Goal: Task Accomplishment & Management: Manage account settings

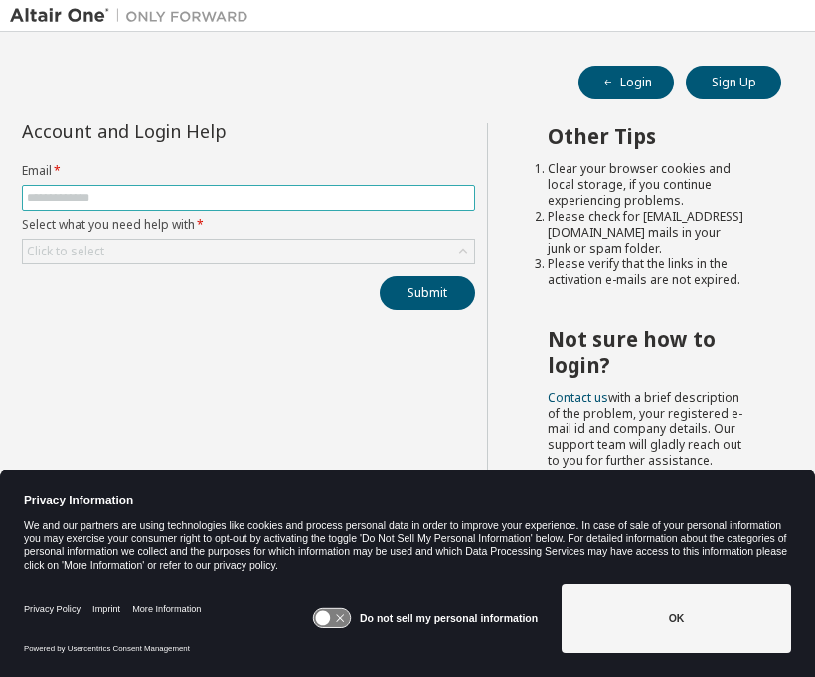
click at [240, 205] on input "text" at bounding box center [248, 198] width 443 height 16
type input "**********"
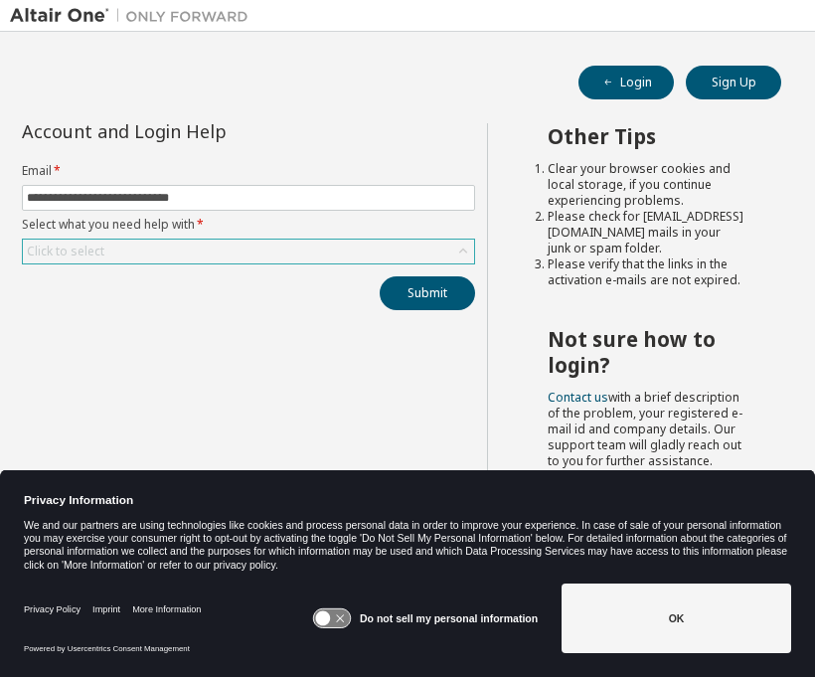
click at [262, 248] on div "Click to select" at bounding box center [248, 251] width 451 height 24
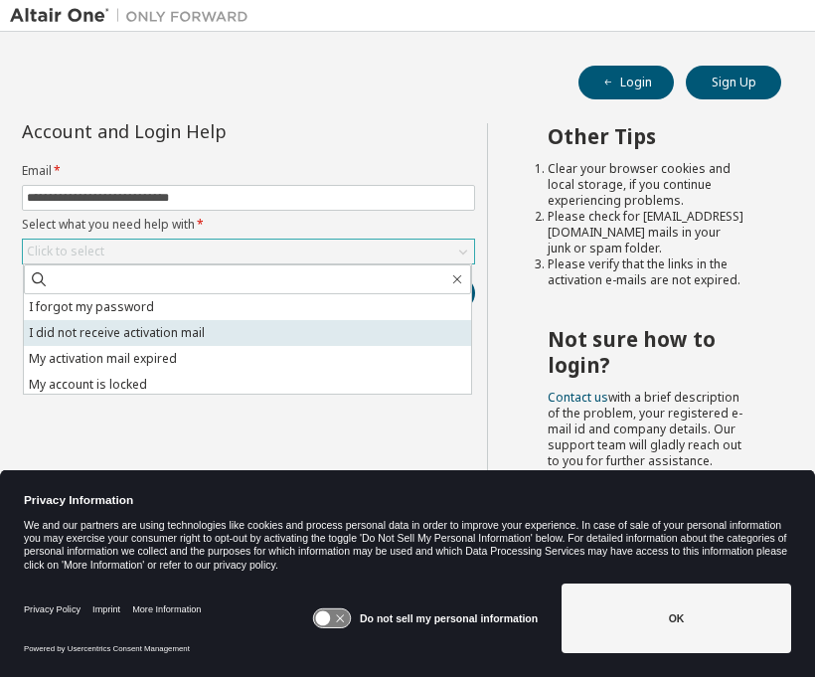
click at [264, 329] on li "I did not receive activation mail" at bounding box center [247, 333] width 447 height 26
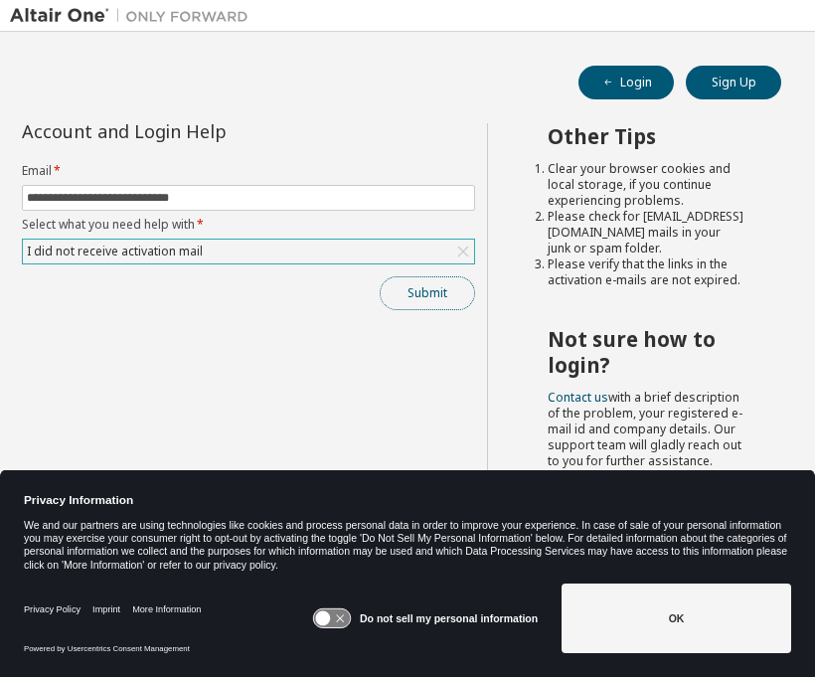
click at [418, 288] on button "Submit" at bounding box center [427, 293] width 95 height 34
click at [411, 289] on button "Submit" at bounding box center [427, 293] width 95 height 34
click at [411, 285] on button "Submit" at bounding box center [427, 293] width 95 height 34
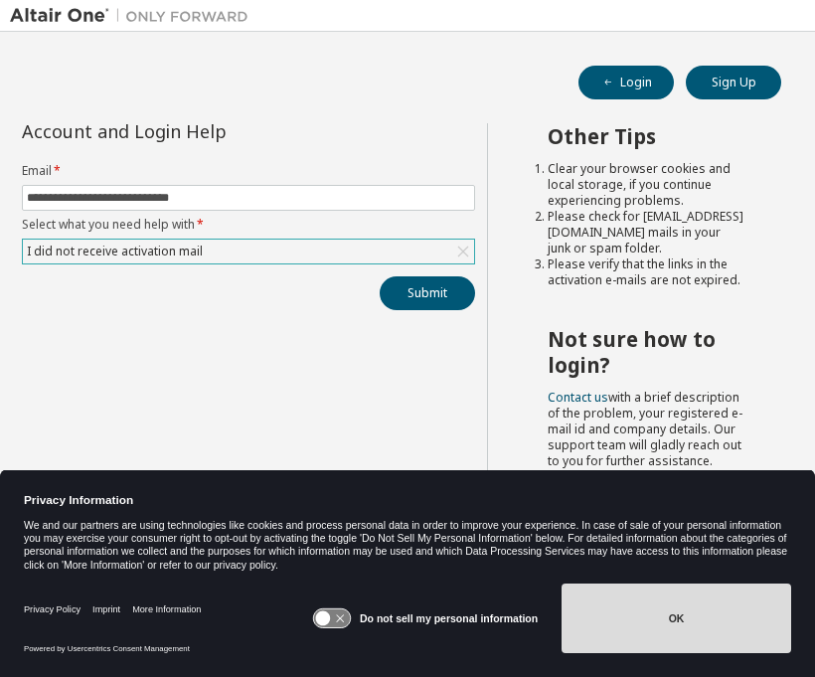
click at [725, 623] on button "OK" at bounding box center [676, 618] width 230 height 70
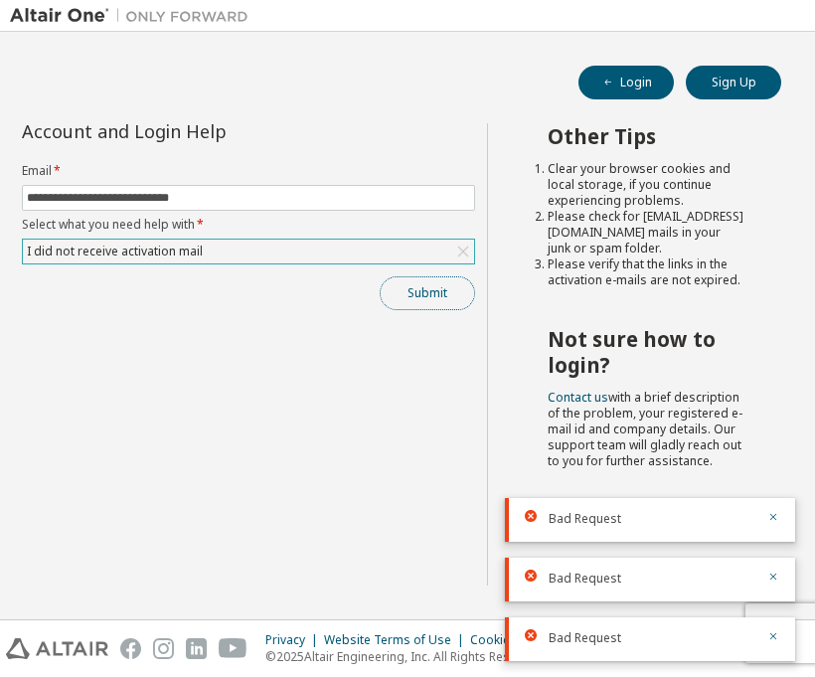
click at [453, 298] on button "Submit" at bounding box center [427, 293] width 95 height 34
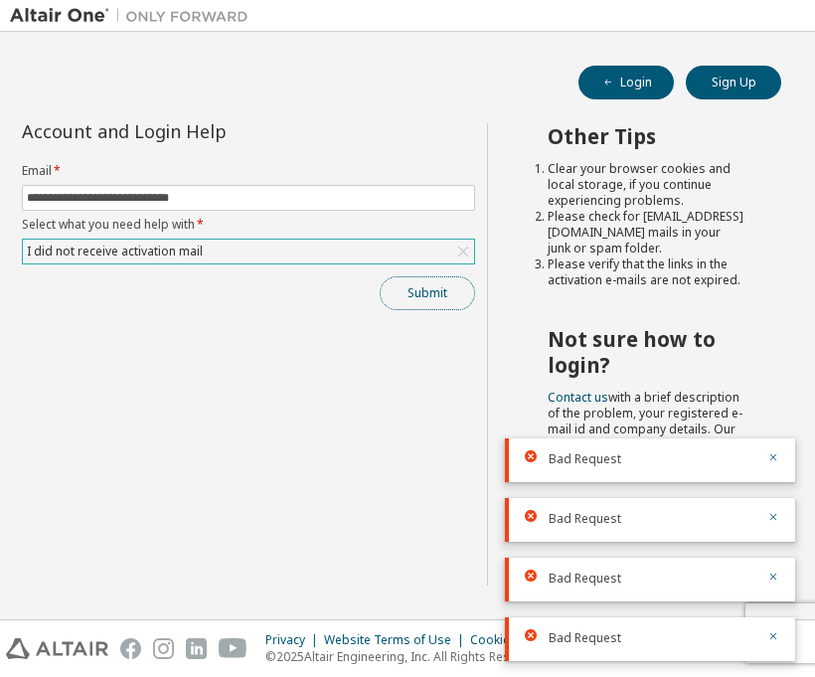
click at [453, 297] on button "Submit" at bounding box center [427, 293] width 95 height 34
